Goal: Task Accomplishment & Management: Manage account settings

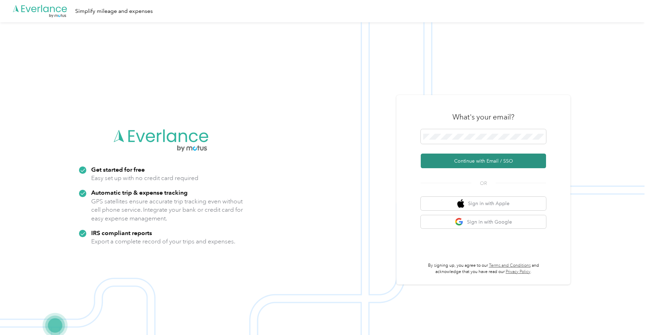
click at [449, 159] on button "Continue with Email / SSO" at bounding box center [483, 161] width 125 height 15
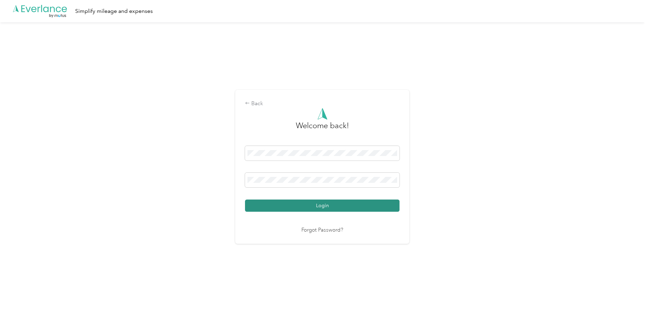
click at [329, 206] on button "Login" at bounding box center [322, 206] width 155 height 12
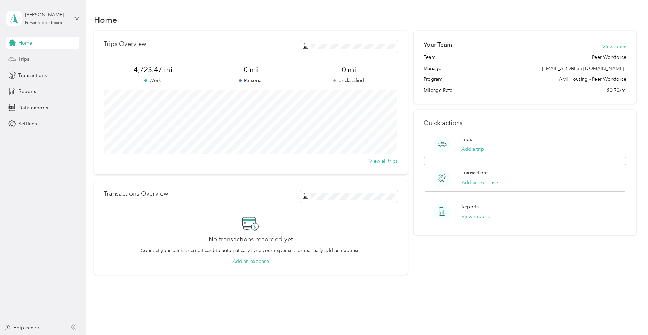
click at [23, 62] on span "Trips" at bounding box center [23, 58] width 11 height 7
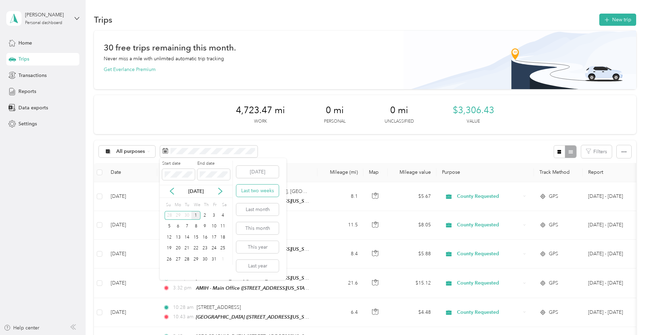
click at [266, 189] on button "Last two weeks" at bounding box center [257, 191] width 42 height 12
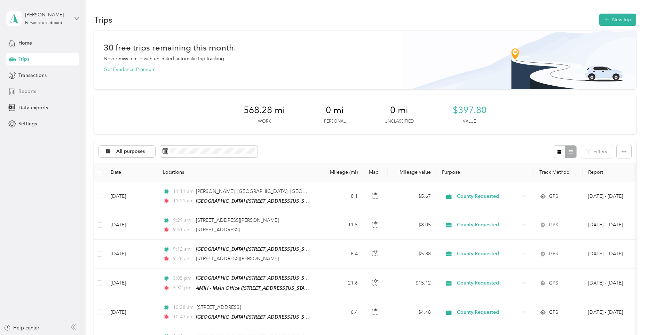
click at [26, 87] on div "Reports" at bounding box center [42, 91] width 73 height 13
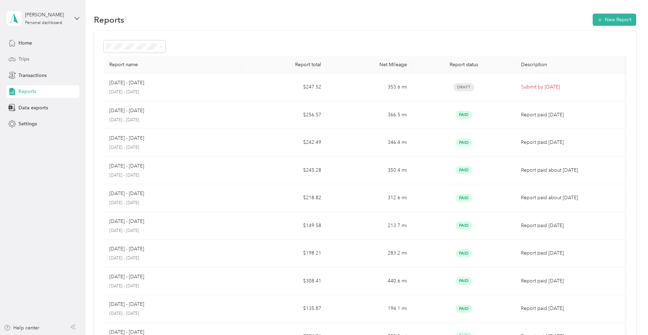
click at [34, 58] on div "Trips" at bounding box center [42, 59] width 73 height 13
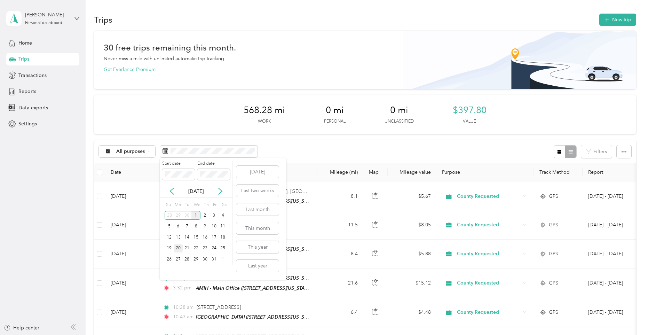
click at [179, 245] on div "20" at bounding box center [178, 248] width 9 height 9
click at [173, 188] on icon at bounding box center [171, 191] width 3 height 6
click at [221, 191] on icon at bounding box center [220, 191] width 7 height 7
click at [180, 245] on div "20" at bounding box center [178, 248] width 9 height 9
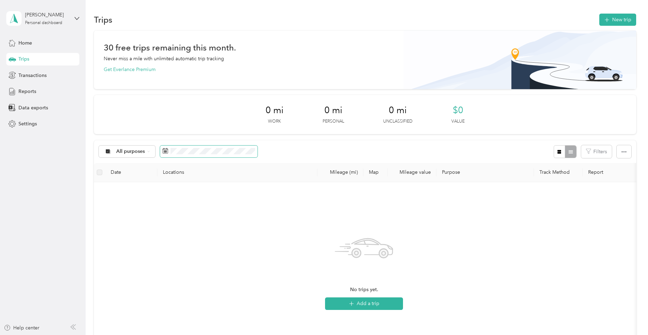
click at [213, 154] on span at bounding box center [209, 152] width 98 height 12
click at [174, 189] on icon at bounding box center [172, 191] width 7 height 7
click at [223, 238] on div "20" at bounding box center [223, 237] width 9 height 9
click at [218, 188] on icon at bounding box center [220, 191] width 7 height 7
click at [211, 212] on div "3" at bounding box center [214, 215] width 9 height 9
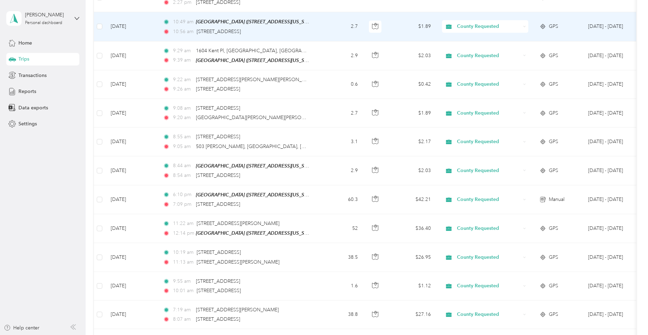
scroll to position [689, 0]
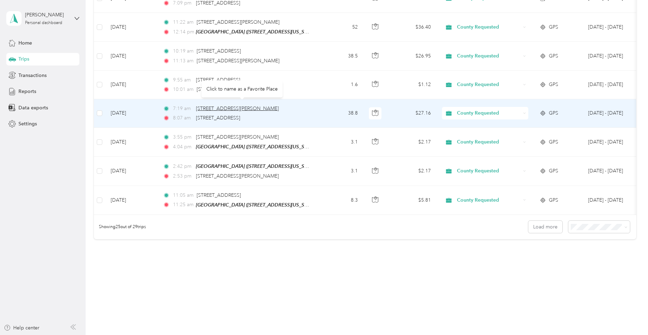
drag, startPoint x: 287, startPoint y: 102, endPoint x: 197, endPoint y: 107, distance: 89.6
click at [197, 107] on span "[STREET_ADDRESS][PERSON_NAME]" at bounding box center [237, 109] width 83 height 6
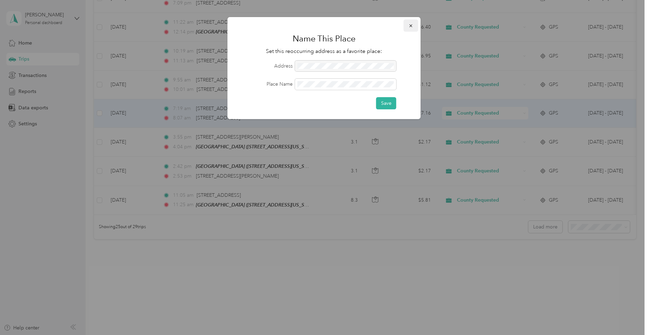
click at [413, 25] on icon "button" at bounding box center [411, 25] width 5 height 5
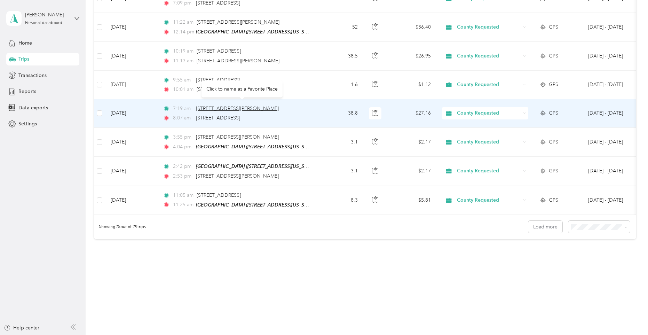
copy span "[STREET_ADDRESS][PERSON_NAME]"
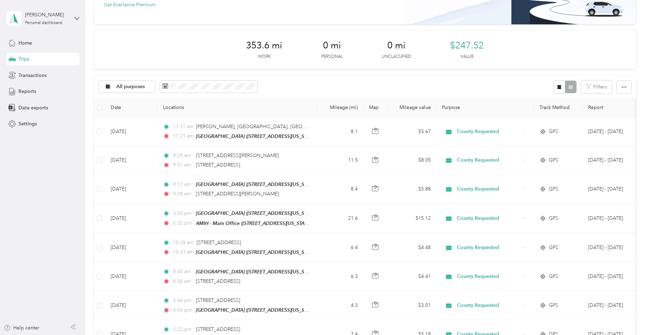
scroll to position [0, 0]
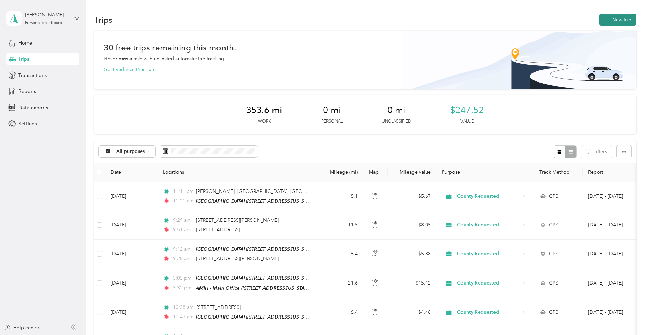
click at [620, 23] on button "New trip" at bounding box center [618, 20] width 37 height 12
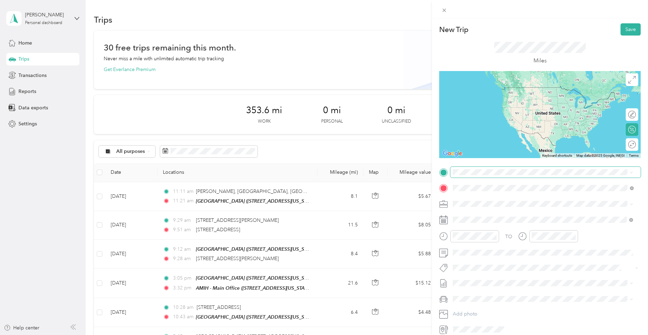
click at [481, 168] on span at bounding box center [546, 172] width 190 height 11
click at [515, 205] on div "TEAM Cirby Hills 101 Cirby Hills Drive, 95678, Roseville, California, United St…" at bounding box center [501, 205] width 70 height 17
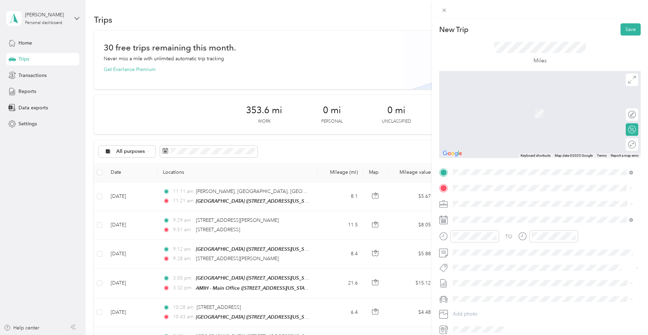
click at [500, 216] on span "2007 Falls Drive Yuba City, California 95993, United States" at bounding box center [501, 213] width 70 height 6
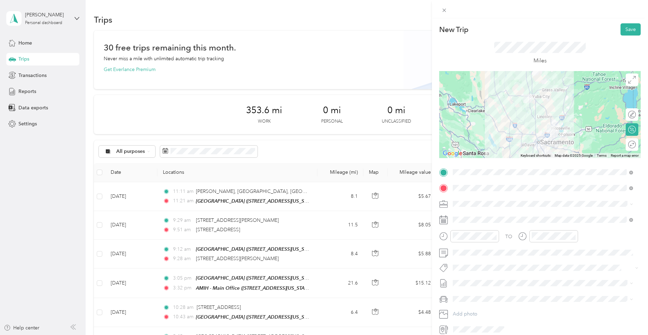
click at [544, 115] on div at bounding box center [540, 114] width 202 height 87
click at [537, 139] on div at bounding box center [540, 114] width 202 height 87
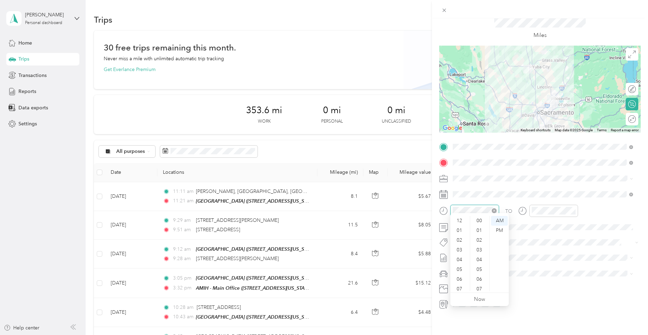
scroll to position [42, 0]
click at [463, 234] on div "06" at bounding box center [460, 238] width 17 height 10
click at [479, 235] on div "05" at bounding box center [480, 239] width 17 height 10
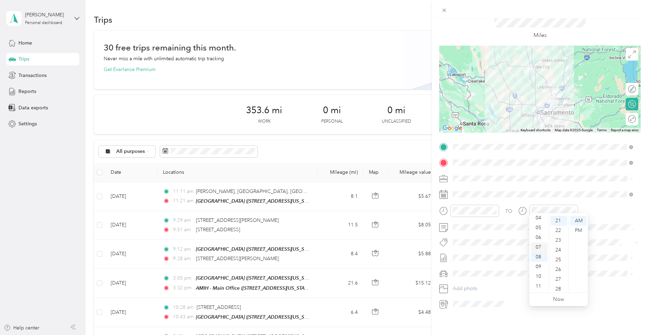
click at [541, 244] on div "07" at bounding box center [539, 247] width 17 height 10
click at [559, 275] on div "13" at bounding box center [559, 278] width 17 height 10
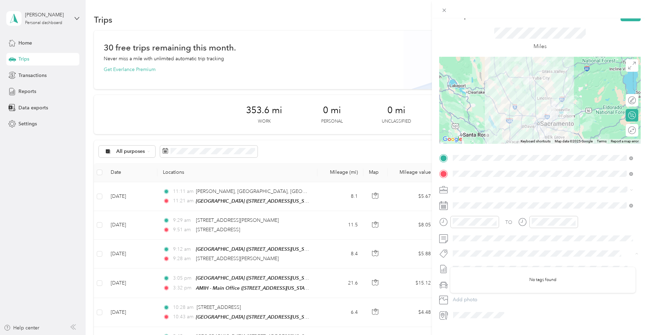
scroll to position [0, 0]
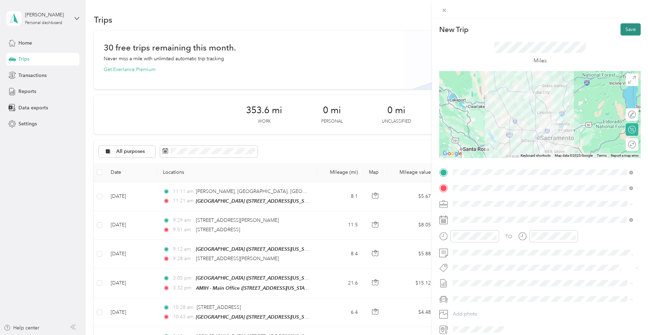
click at [622, 31] on button "Save" at bounding box center [631, 29] width 20 height 12
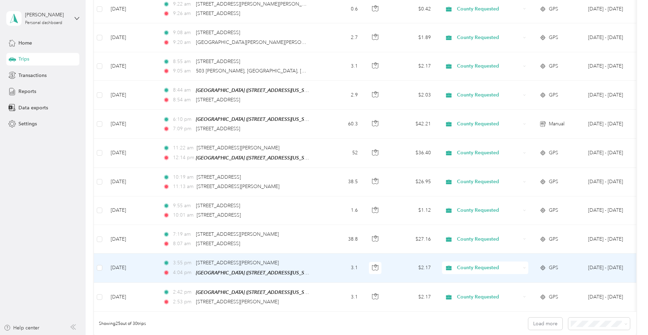
scroll to position [689, 0]
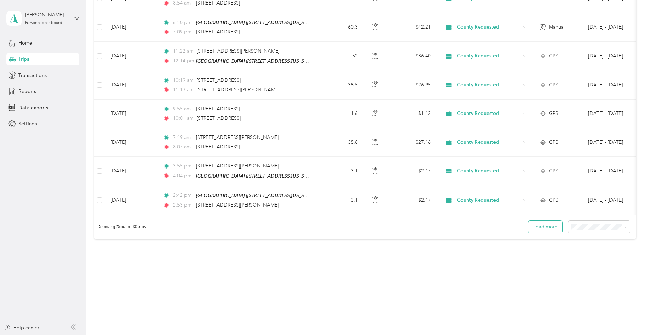
click at [544, 226] on button "Load more" at bounding box center [546, 227] width 34 height 12
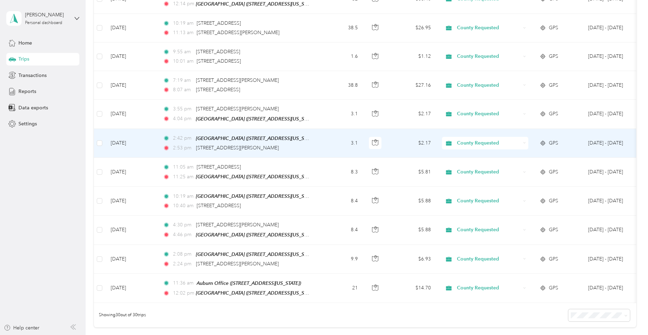
scroll to position [832, 0]
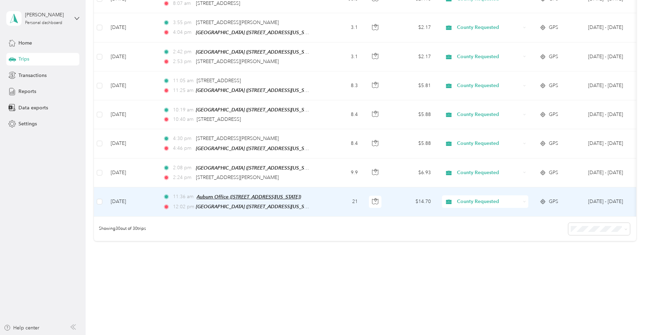
click at [301, 194] on span "Auburn Office (11434 B Avenue, Auburn, Auburn, California)" at bounding box center [249, 197] width 104 height 6
click at [291, 194] on span "Auburn Office (11434 B Avenue, Auburn, Auburn, California)" at bounding box center [249, 197] width 104 height 6
drag, startPoint x: 291, startPoint y: 187, endPoint x: 313, endPoint y: 191, distance: 21.9
click at [313, 191] on td "11:36 am Auburn Office (11434 B Avenue, Auburn, Auburn, California) 12:02 pm Ci…" at bounding box center [237, 201] width 160 height 29
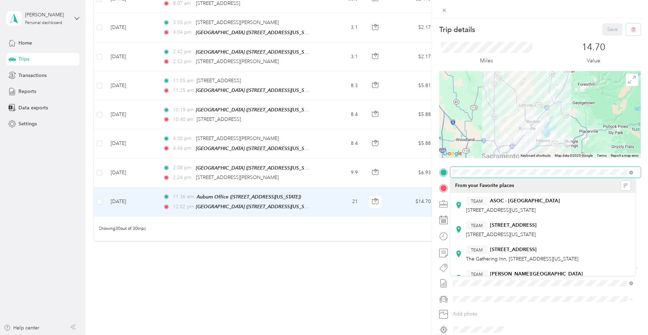
click at [451, 174] on span at bounding box center [546, 172] width 190 height 11
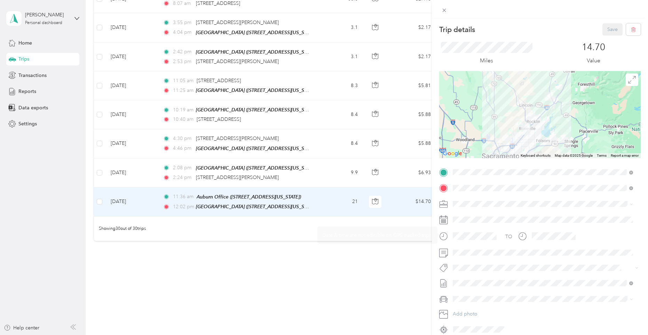
click at [385, 265] on div "Trip details Save This trip cannot be edited because it is either under review,…" at bounding box center [324, 167] width 648 height 335
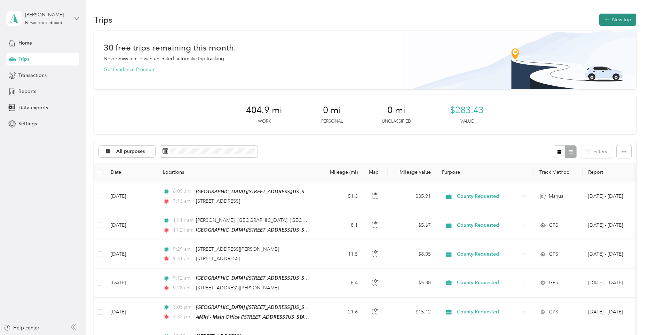
click at [609, 22] on button "New trip" at bounding box center [618, 20] width 37 height 12
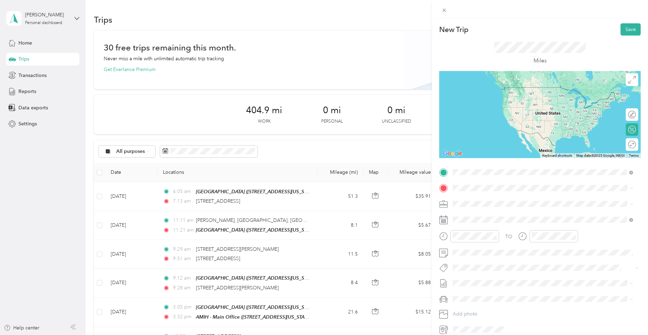
click at [504, 202] on strong "Cirby Hills" at bounding box center [501, 201] width 23 height 6
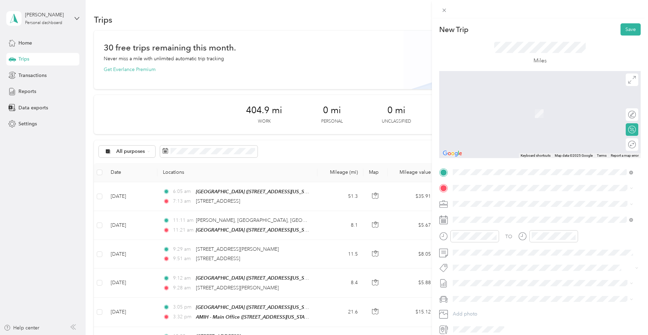
click at [500, 208] on li "11434 B Avenue Auburn, California 95603, United States" at bounding box center [543, 213] width 185 height 14
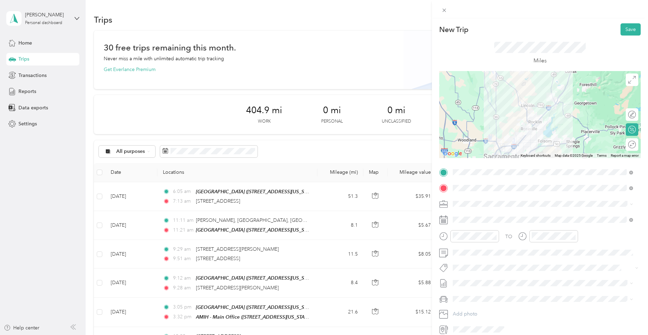
click at [534, 128] on div at bounding box center [540, 114] width 202 height 87
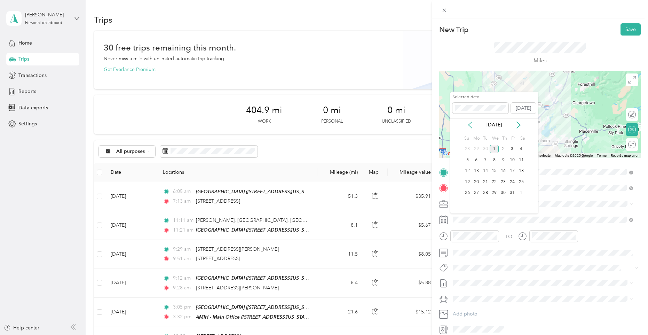
click at [473, 122] on icon at bounding box center [470, 125] width 7 height 7
click at [479, 179] on div "22" at bounding box center [476, 182] width 9 height 9
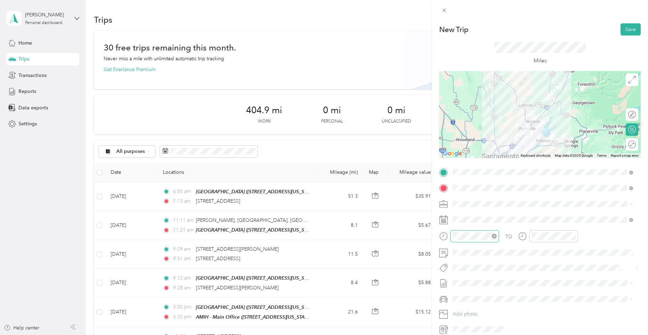
click at [482, 231] on div at bounding box center [475, 236] width 49 height 12
click at [461, 178] on div "07" at bounding box center [460, 177] width 17 height 10
click at [459, 176] on div "08" at bounding box center [460, 179] width 17 height 10
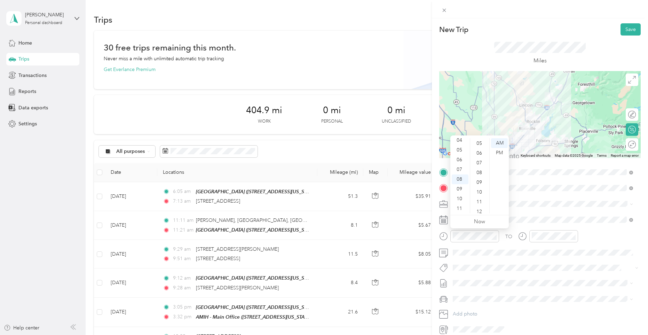
scroll to position [10, 0]
click at [478, 159] on div "03" at bounding box center [480, 163] width 17 height 10
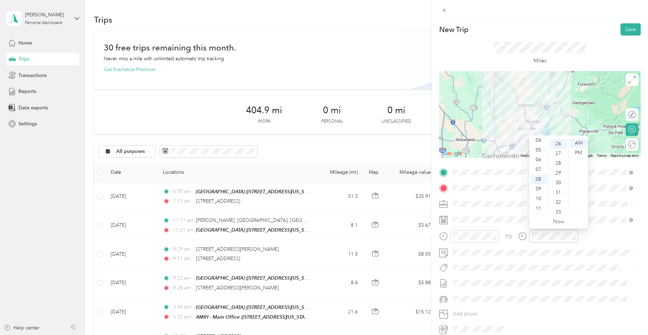
scroll to position [254, 0]
click at [539, 179] on div "08" at bounding box center [539, 179] width 17 height 10
click at [562, 163] on div "28" at bounding box center [559, 163] width 17 height 10
click at [628, 30] on button "Save" at bounding box center [631, 29] width 20 height 12
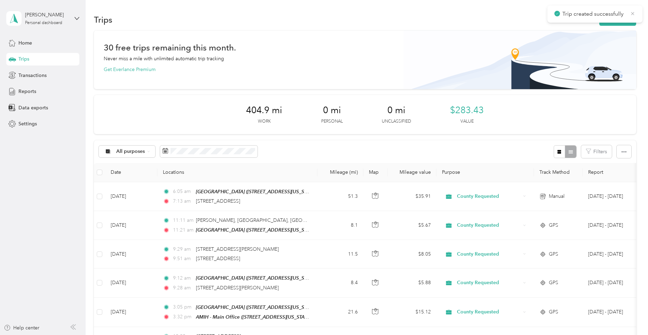
click at [630, 13] on icon at bounding box center [633, 13] width 6 height 6
